Goal: Obtain resource: Download file/media

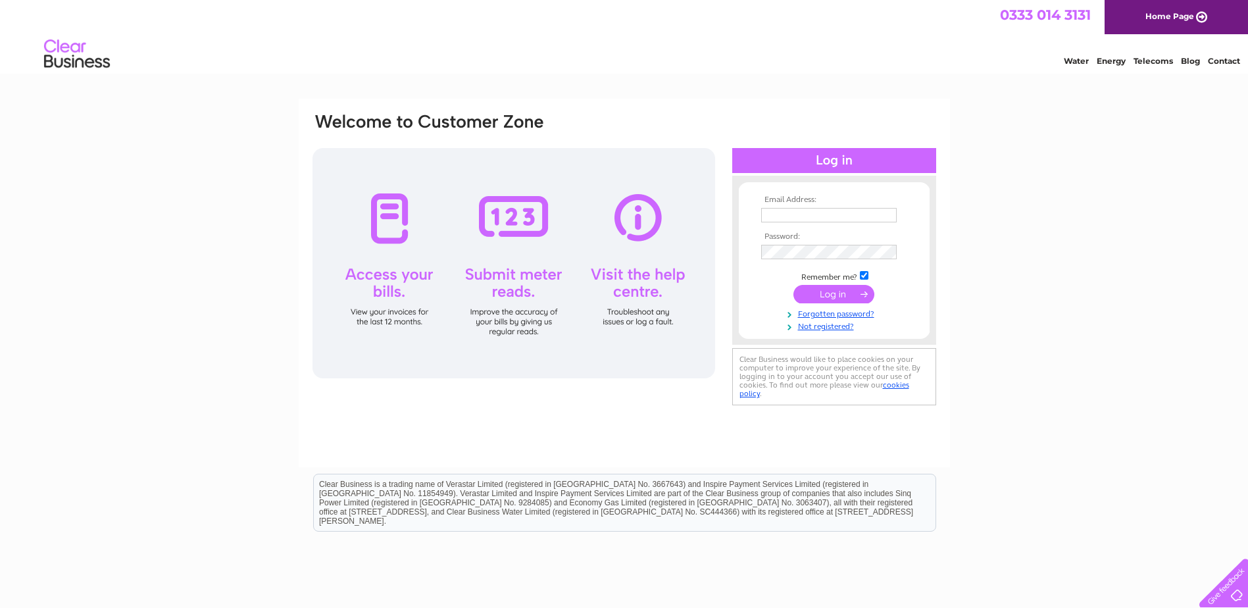
type input "[PERSON_NAME][EMAIL_ADDRESS][DOMAIN_NAME]"
click at [825, 290] on input "submit" at bounding box center [833, 294] width 81 height 18
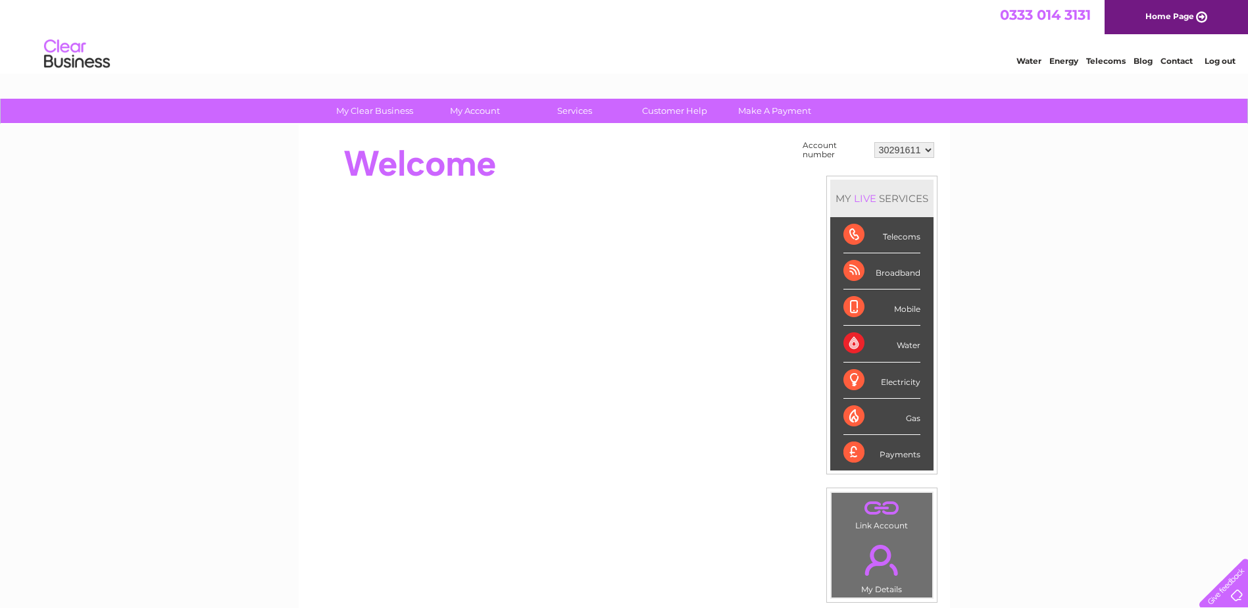
click at [931, 148] on select "30291611 30312220 30313488 30315024 30316758 30323257 30326171" at bounding box center [904, 150] width 60 height 16
click at [925, 146] on select "30291611 30312220 30313488 30315024 30316758 30323257 30326171" at bounding box center [904, 150] width 60 height 16
select select "30313488"
click at [874, 142] on select "30291611 30312220 30313488 30315024 30316758 30323257 30326171" at bounding box center [904, 150] width 60 height 16
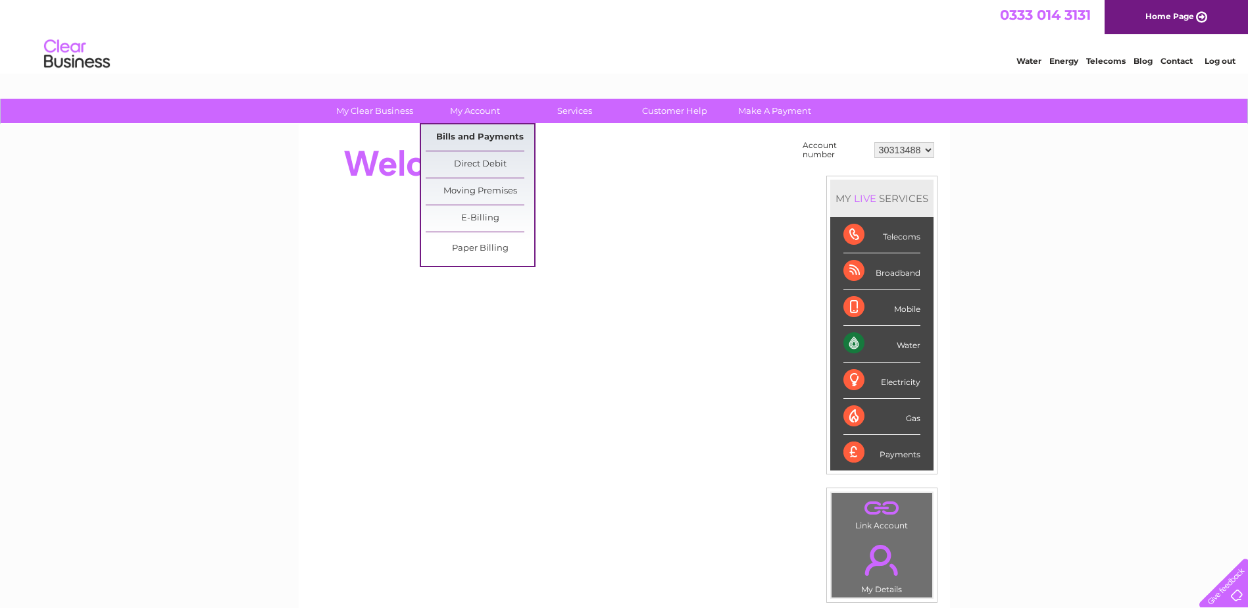
click at [478, 141] on link "Bills and Payments" at bounding box center [480, 137] width 109 height 26
click at [477, 138] on link "Bills and Payments" at bounding box center [480, 137] width 109 height 26
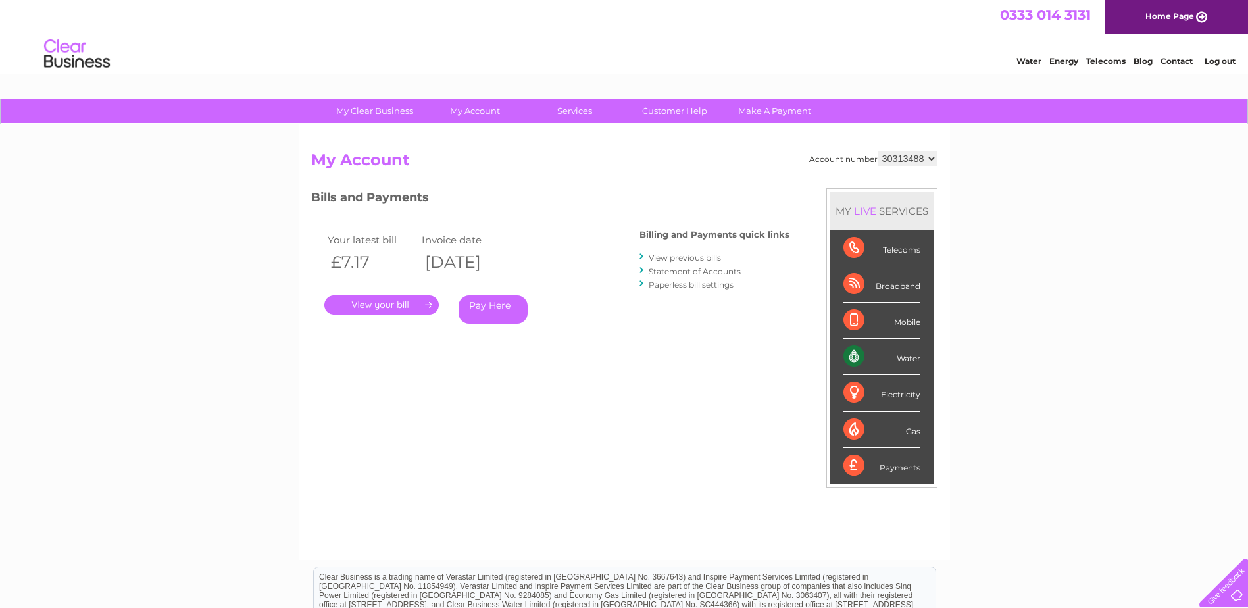
click at [423, 303] on link "." at bounding box center [381, 304] width 114 height 19
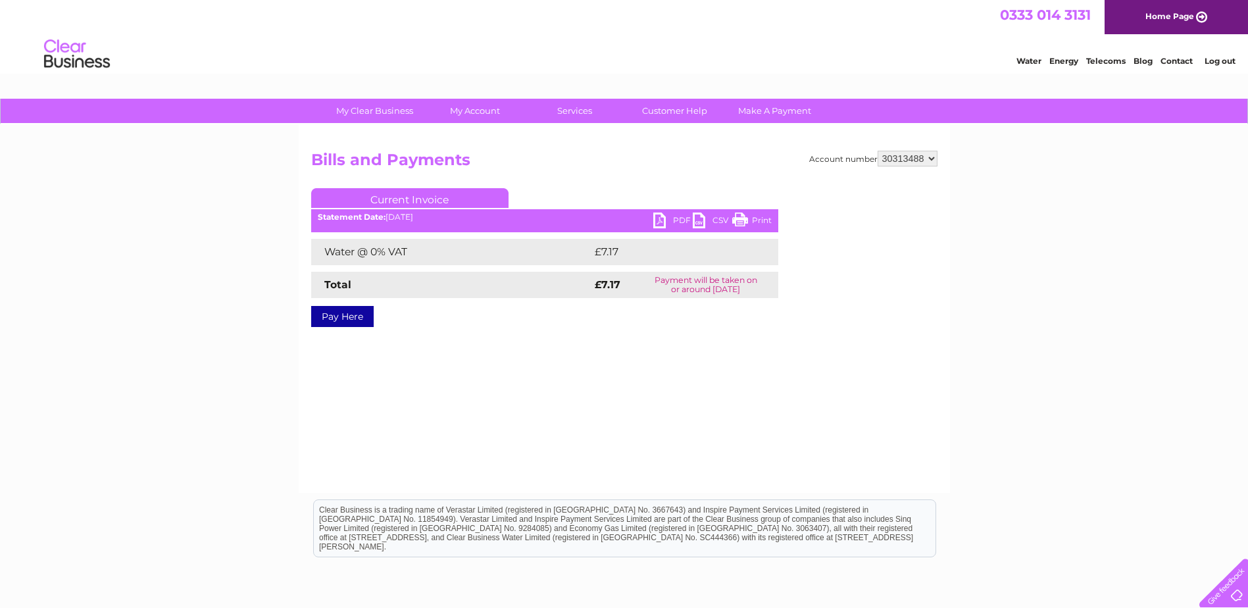
click at [666, 220] on link "PDF" at bounding box center [672, 221] width 39 height 19
click at [1215, 60] on link "Log out" at bounding box center [1219, 61] width 31 height 10
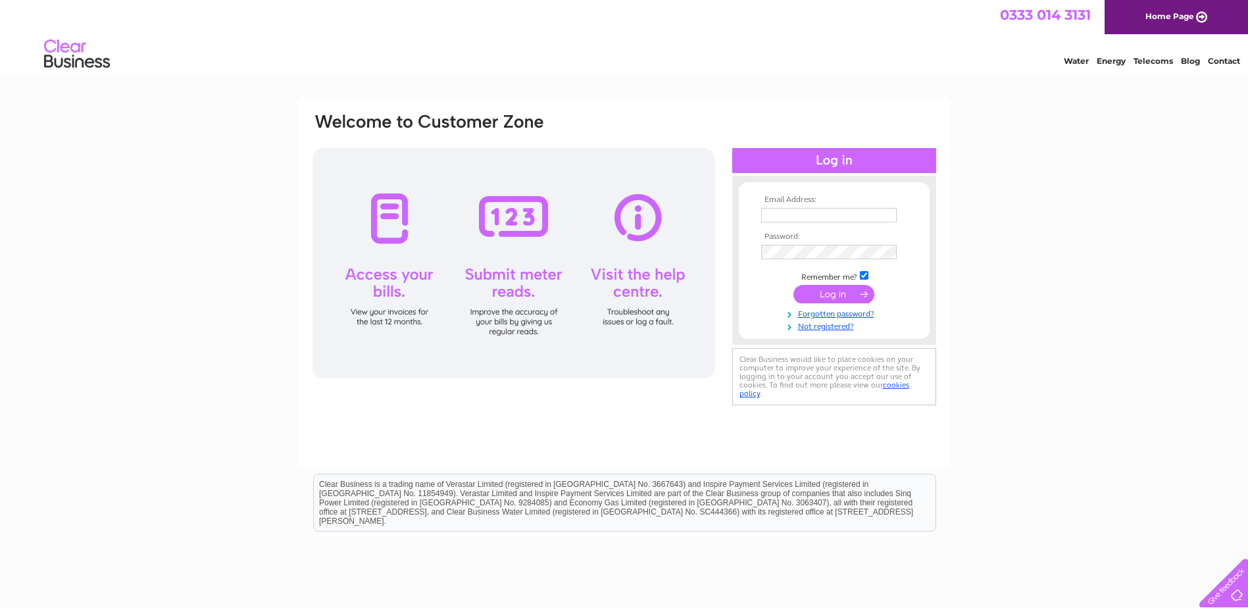
type input "[PERSON_NAME][EMAIL_ADDRESS][DOMAIN_NAME]"
click at [833, 295] on input "submit" at bounding box center [833, 294] width 81 height 18
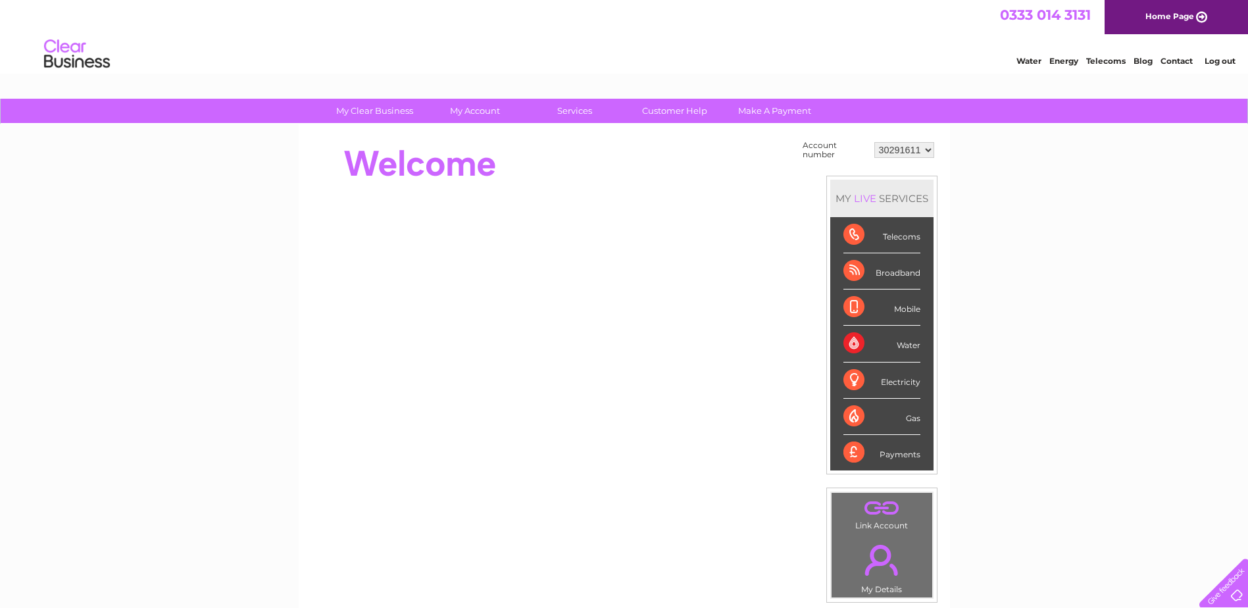
click at [929, 148] on select "30291611 30312220 30313488 30315024 30316758 30323257 30326171" at bounding box center [904, 150] width 60 height 16
select select "30323257"
click at [874, 142] on select "30291611 30312220 30313488 30315024 30316758 30323257 30326171" at bounding box center [904, 150] width 60 height 16
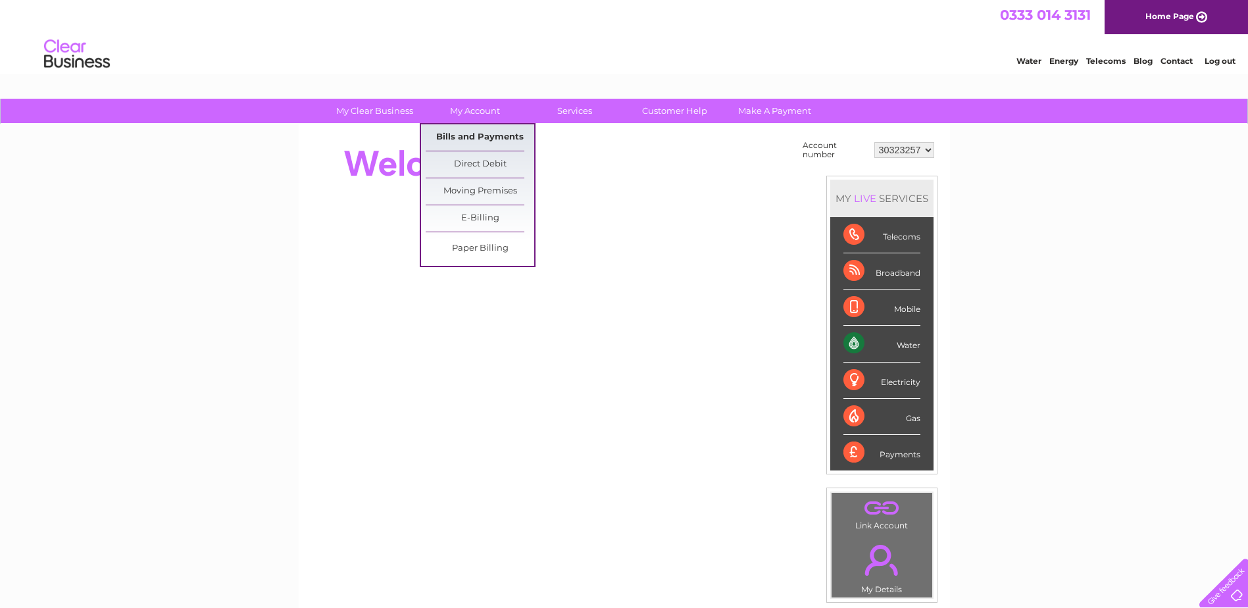
click at [468, 135] on link "Bills and Payments" at bounding box center [480, 137] width 109 height 26
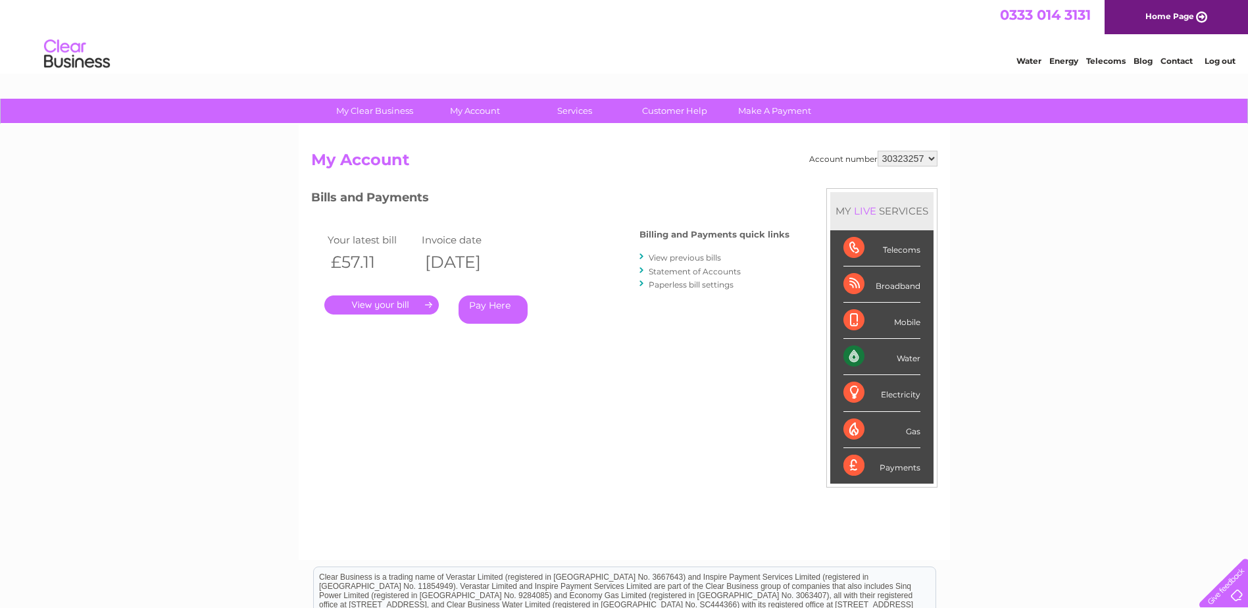
click at [419, 306] on link "." at bounding box center [381, 304] width 114 height 19
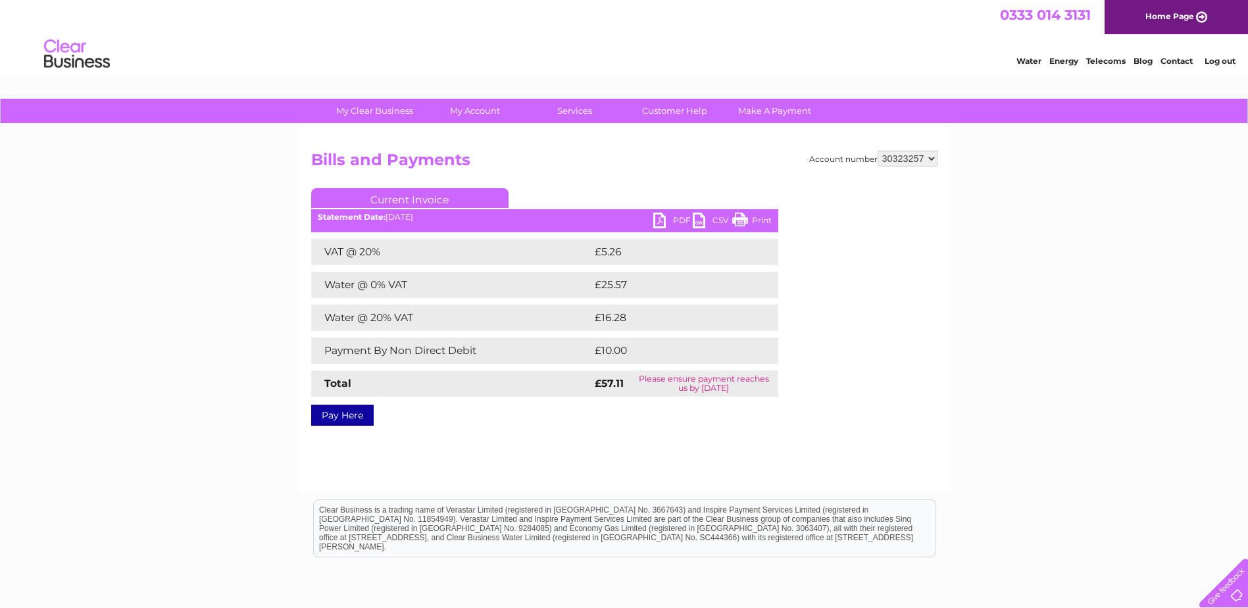
click at [674, 223] on link "PDF" at bounding box center [672, 221] width 39 height 19
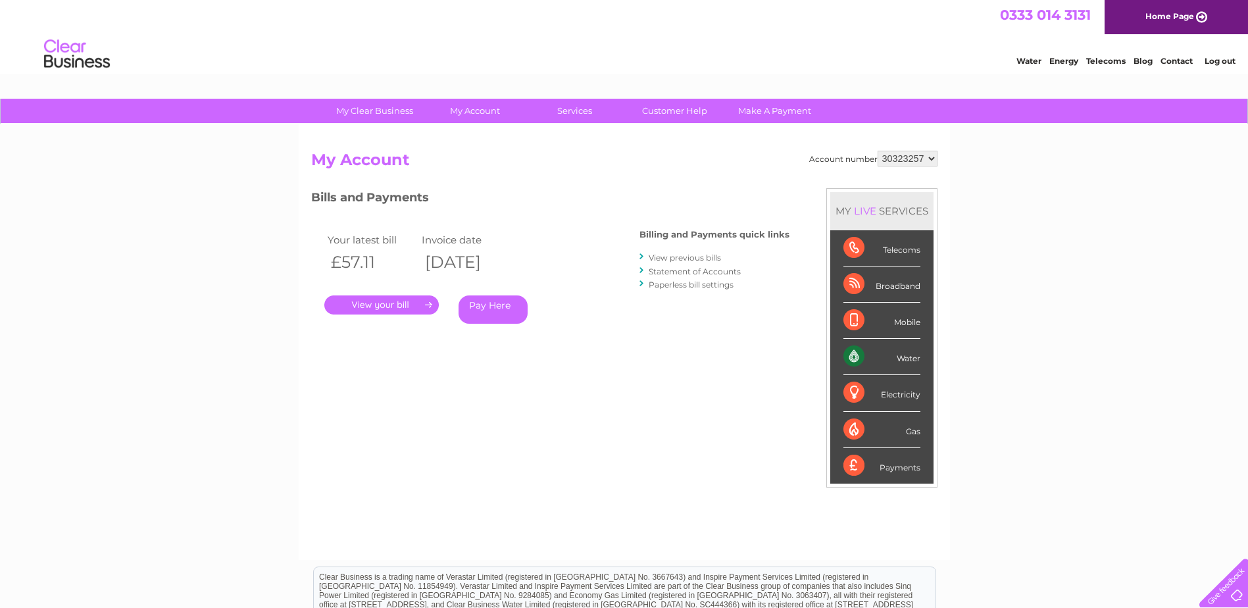
click at [698, 260] on link "View previous bills" at bounding box center [684, 258] width 72 height 10
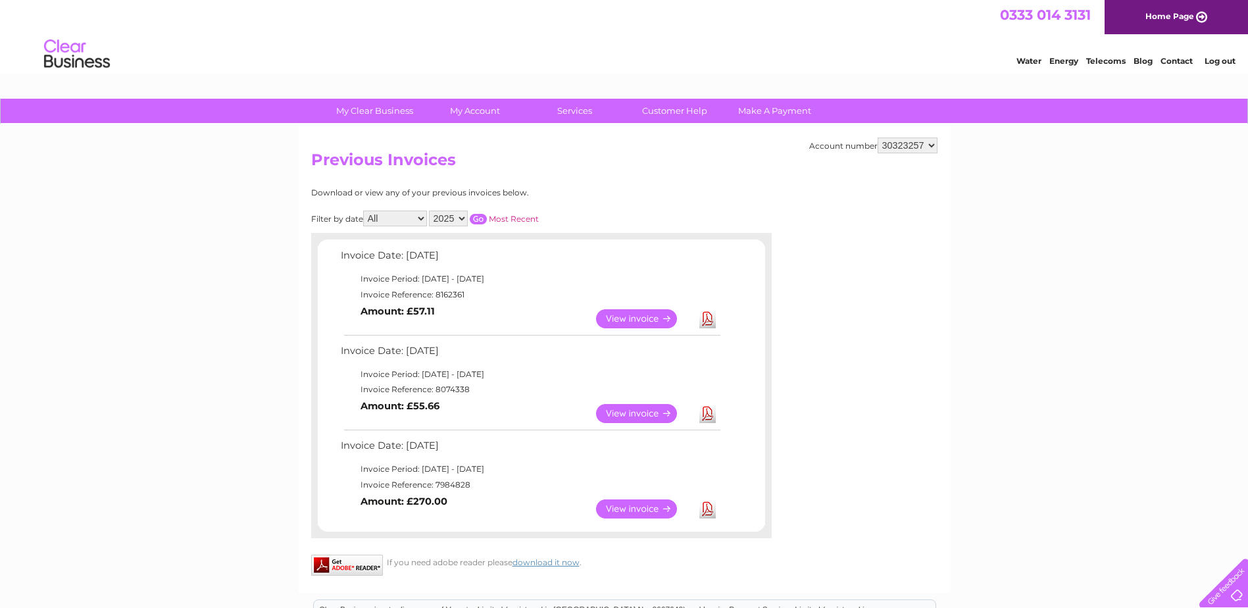
click at [934, 150] on select "30291611 30312220 30313488 30315024 30316758 30323257 30326171" at bounding box center [907, 145] width 60 height 16
select select "30316758"
click at [877, 137] on select "30291611 30312220 30313488 30315024 30316758 30323257 30326171" at bounding box center [907, 145] width 60 height 16
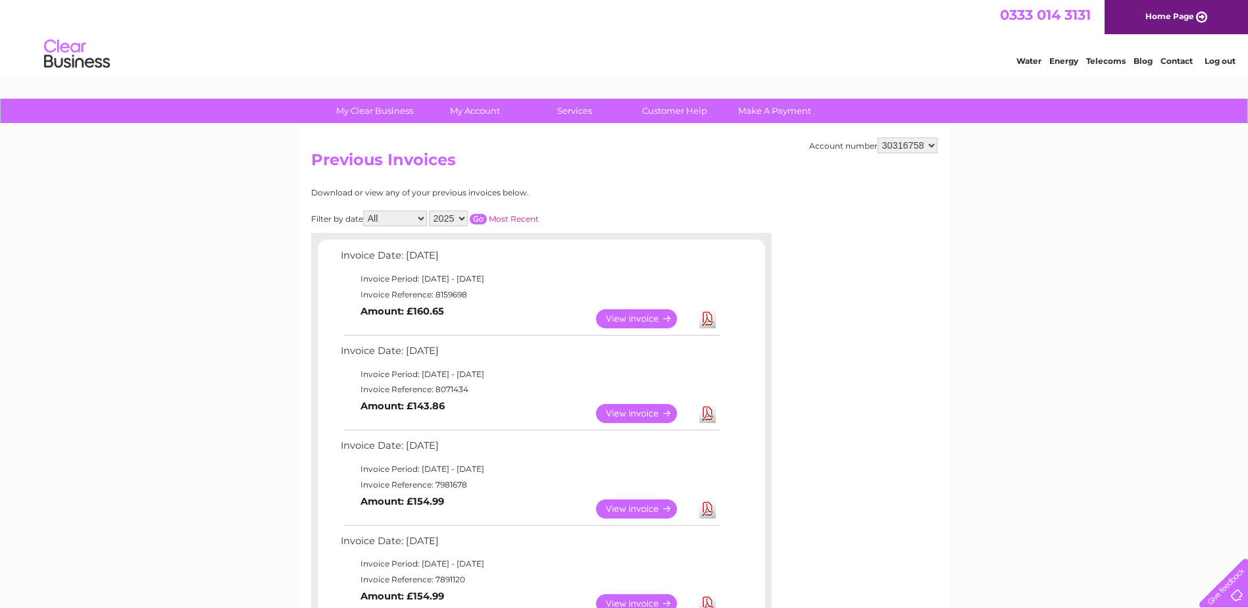
click at [648, 321] on link "View" at bounding box center [644, 318] width 97 height 19
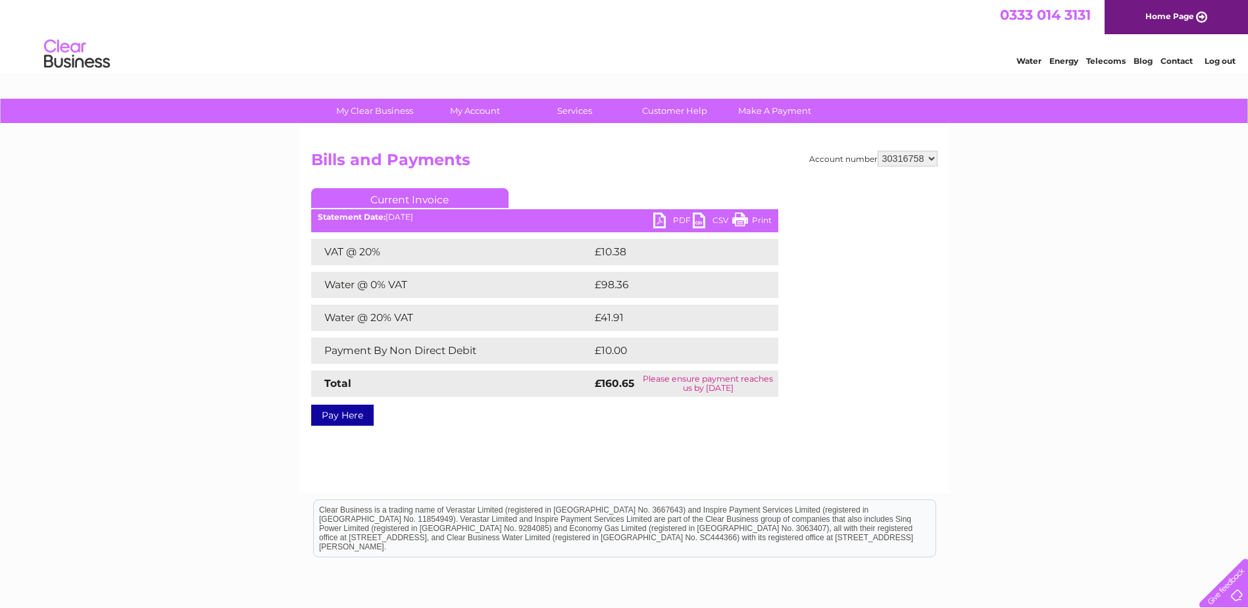
click at [673, 221] on link "PDF" at bounding box center [672, 221] width 39 height 19
drag, startPoint x: 942, startPoint y: 34, endPoint x: 868, endPoint y: 61, distance: 79.1
click at [868, 61] on div "Water Energy Telecoms Blog Contact Log out" at bounding box center [624, 55] width 1248 height 43
click at [660, 215] on link "PDF" at bounding box center [672, 221] width 39 height 19
drag, startPoint x: 1229, startPoint y: 59, endPoint x: 1111, endPoint y: 58, distance: 118.4
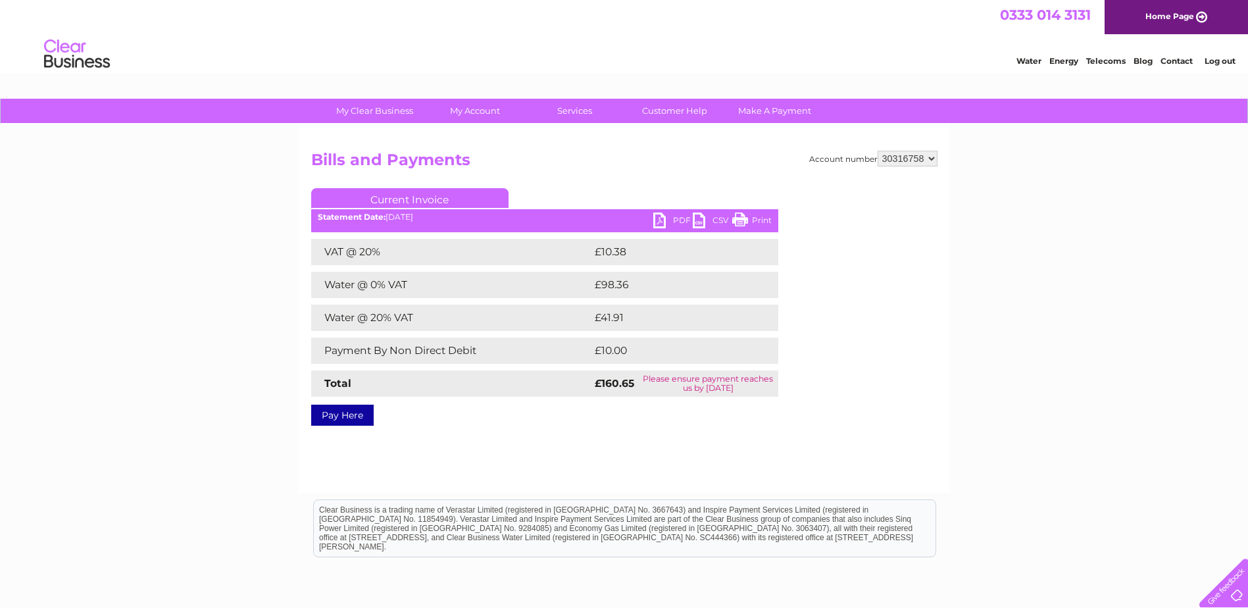
click at [1229, 59] on link "Log out" at bounding box center [1219, 61] width 31 height 10
